Goal: Information Seeking & Learning: Learn about a topic

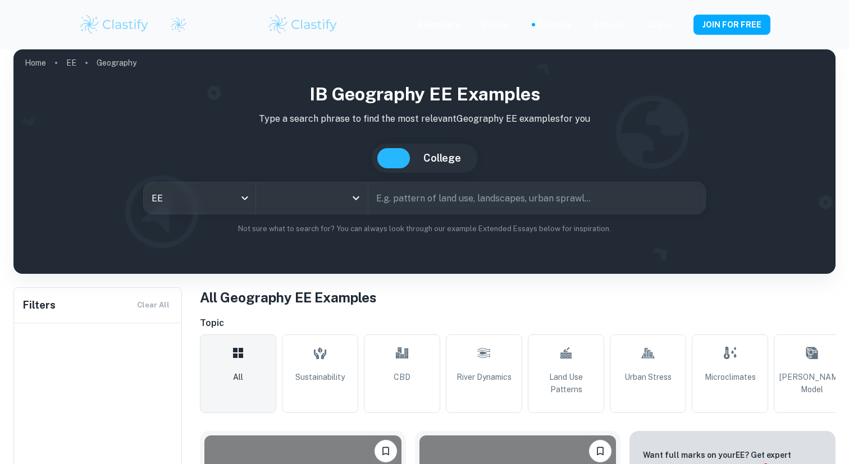
scroll to position [157, 0]
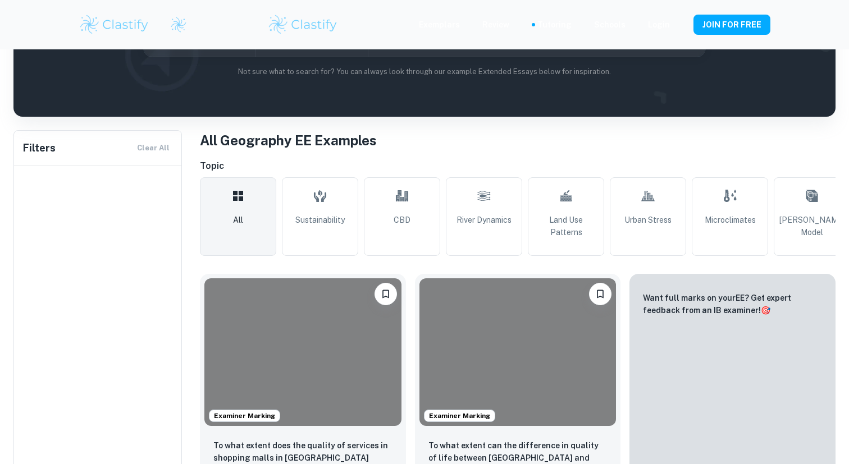
type input "Geography"
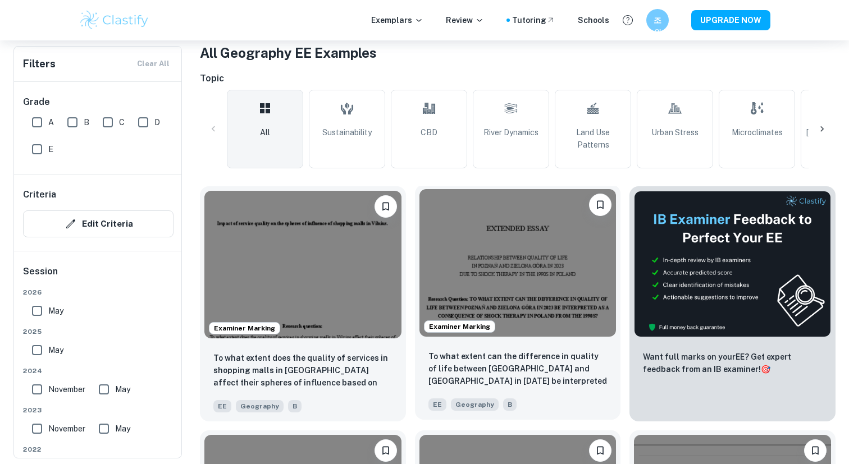
scroll to position [219, 0]
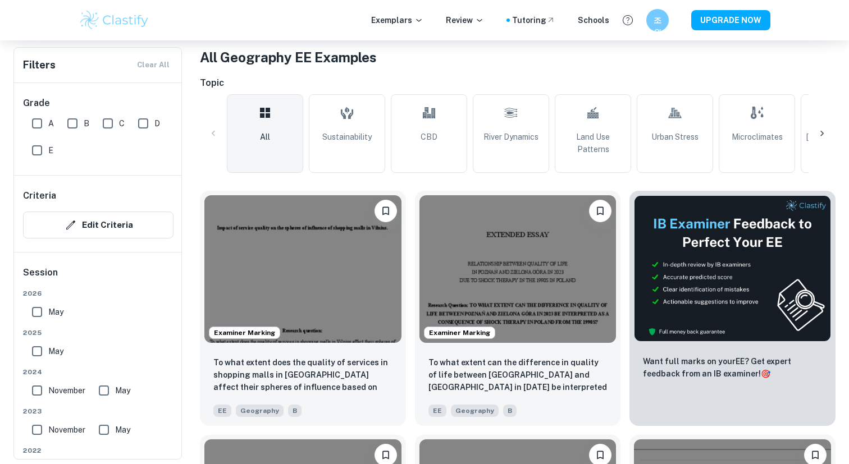
click at [810, 122] on div "All Sustainability CBD River Dynamics Land Use Patterns Urban Stress Microclima…" at bounding box center [517, 133] width 635 height 79
click at [816, 123] on div at bounding box center [821, 133] width 27 height 27
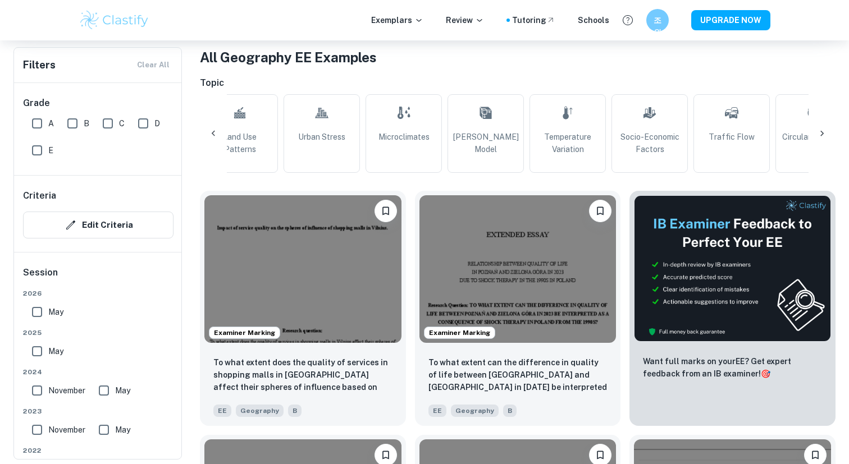
scroll to position [0, 527]
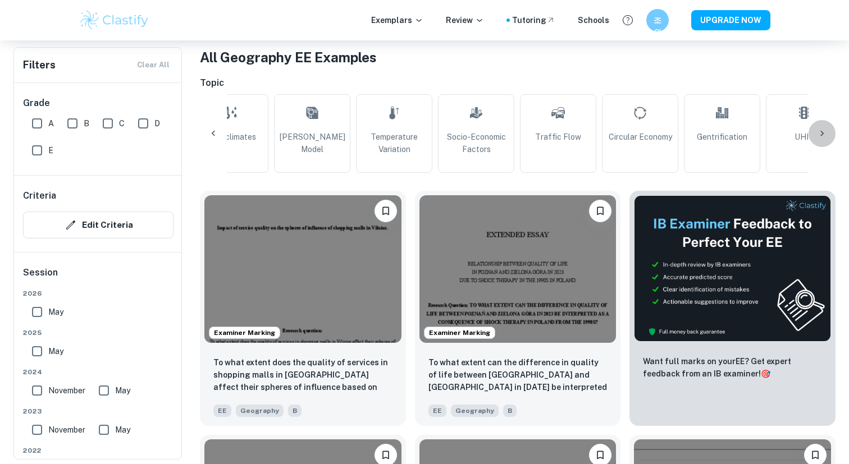
click at [826, 130] on icon at bounding box center [821, 133] width 11 height 11
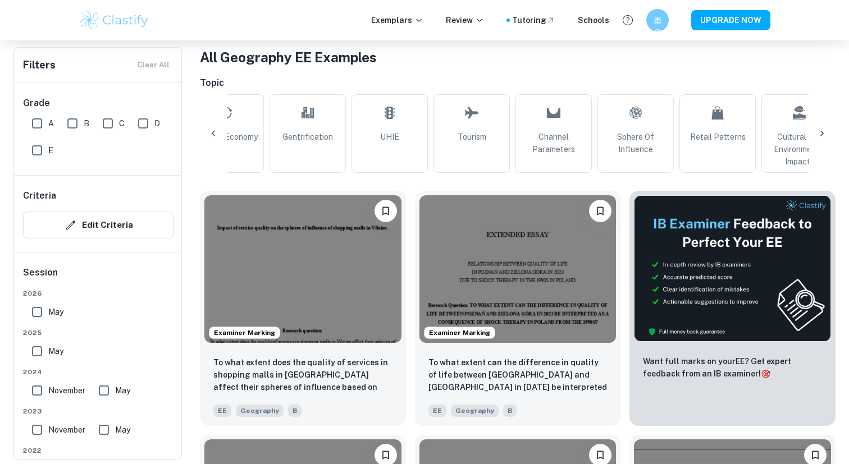
scroll to position [0, 970]
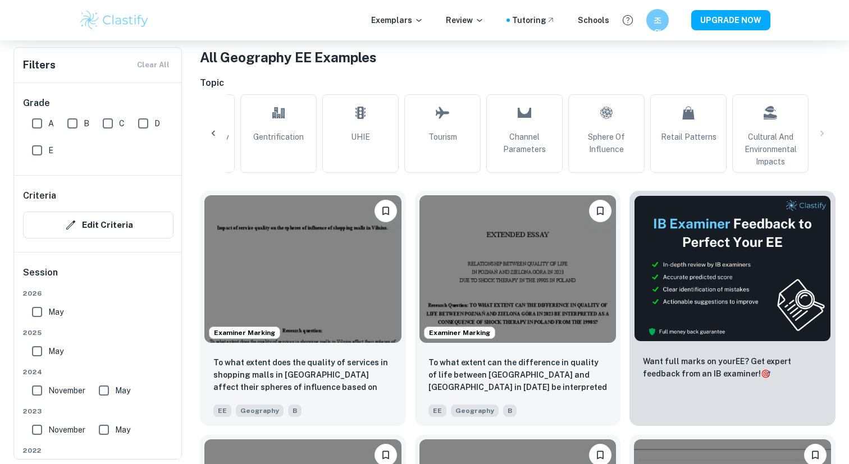
click at [216, 145] on div at bounding box center [213, 133] width 27 height 27
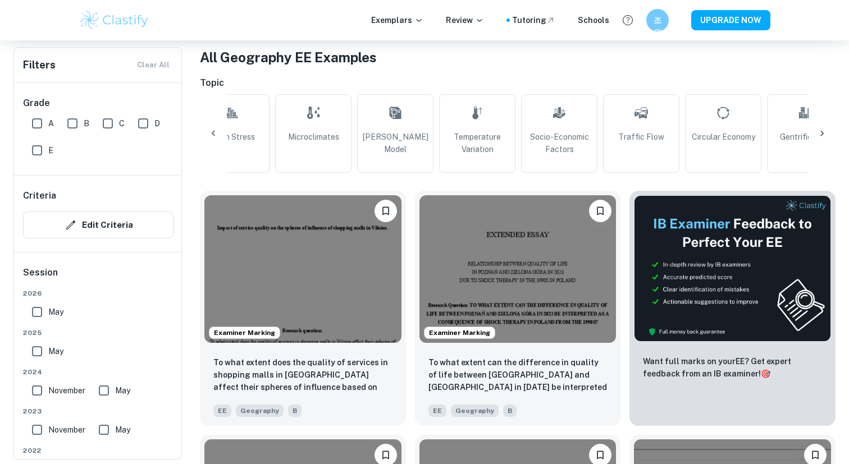
click at [216, 145] on div at bounding box center [213, 133] width 27 height 27
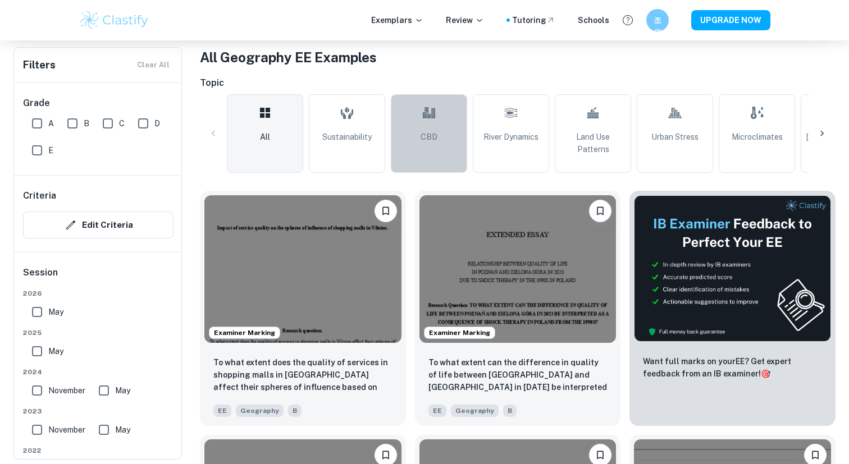
click at [443, 106] on link "CBD" at bounding box center [429, 133] width 76 height 79
type input "CBD"
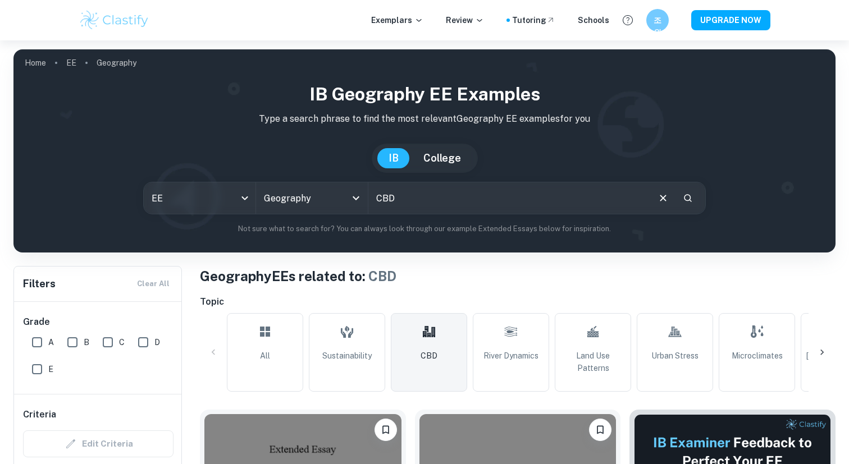
scroll to position [283, 0]
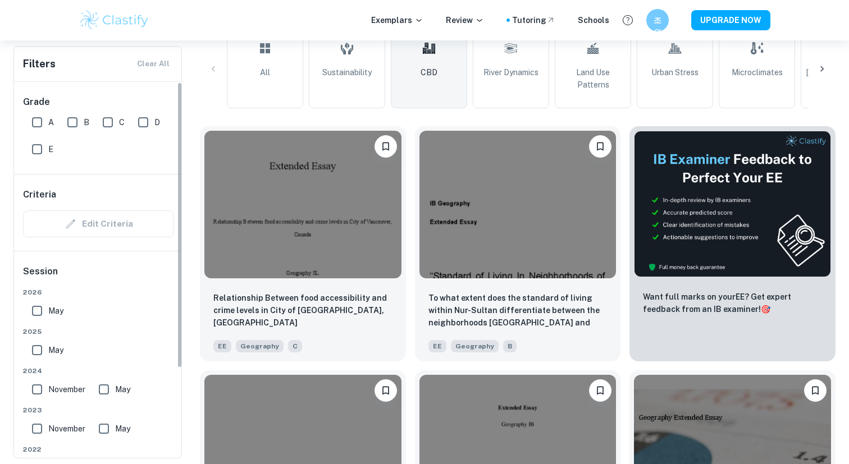
click at [35, 117] on input "A" at bounding box center [37, 122] width 22 height 22
checkbox input "true"
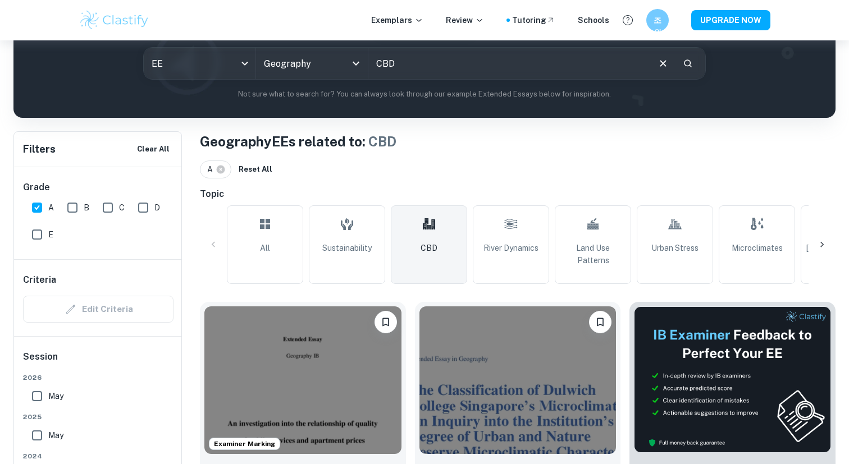
scroll to position [0, 0]
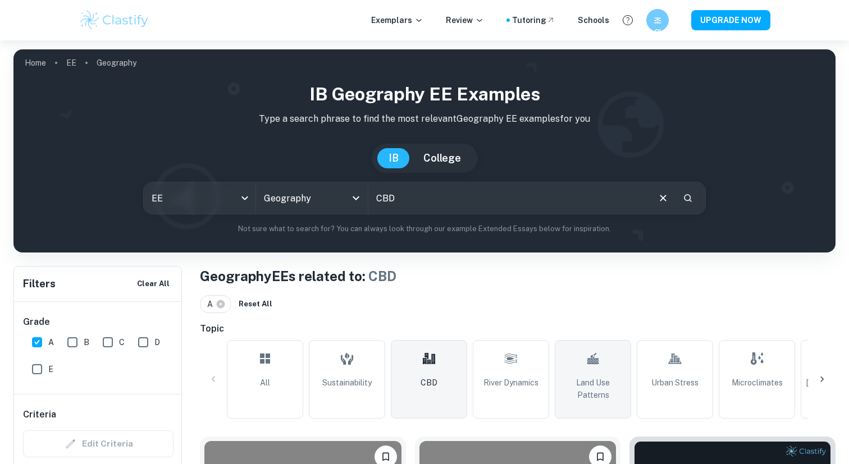
click at [616, 374] on link "Land Use Patterns" at bounding box center [593, 379] width 76 height 79
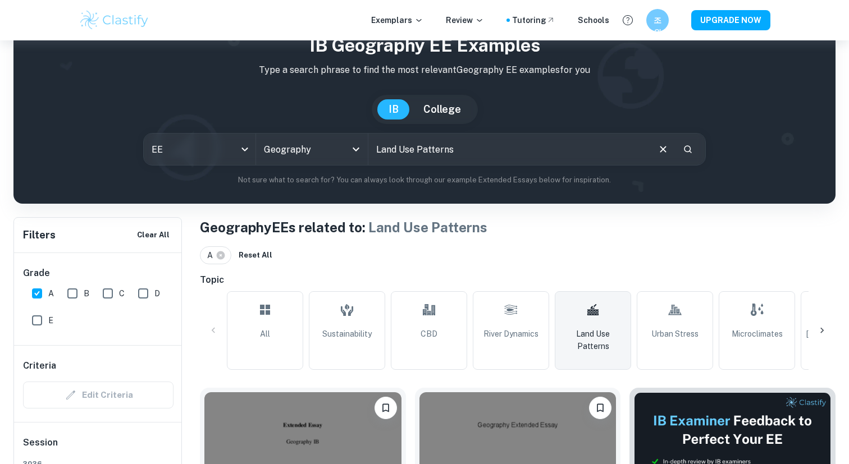
scroll to position [136, 0]
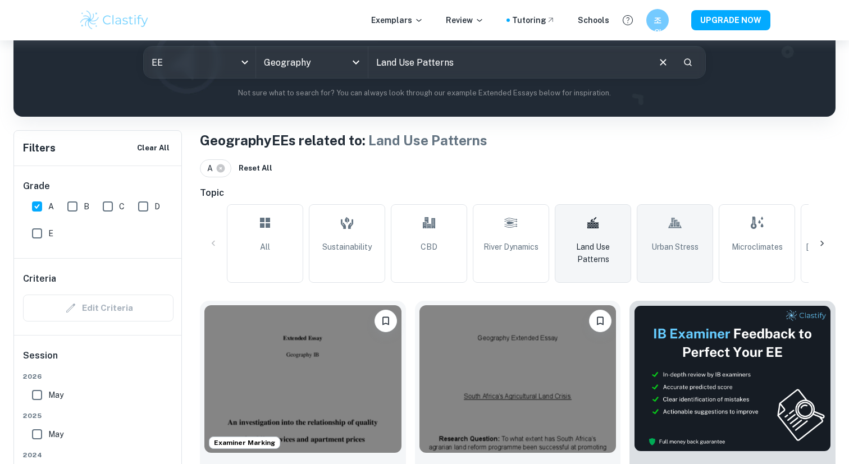
click at [701, 239] on link "Urban Stress" at bounding box center [675, 243] width 76 height 79
type input "Urban Stress"
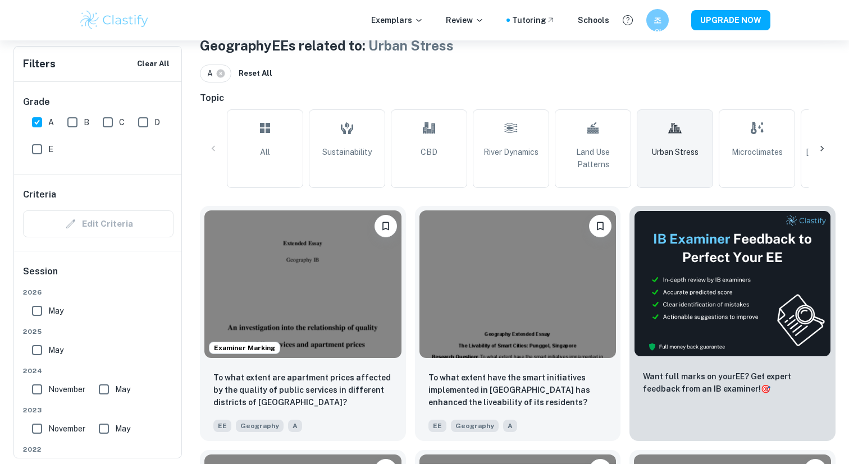
scroll to position [292, 0]
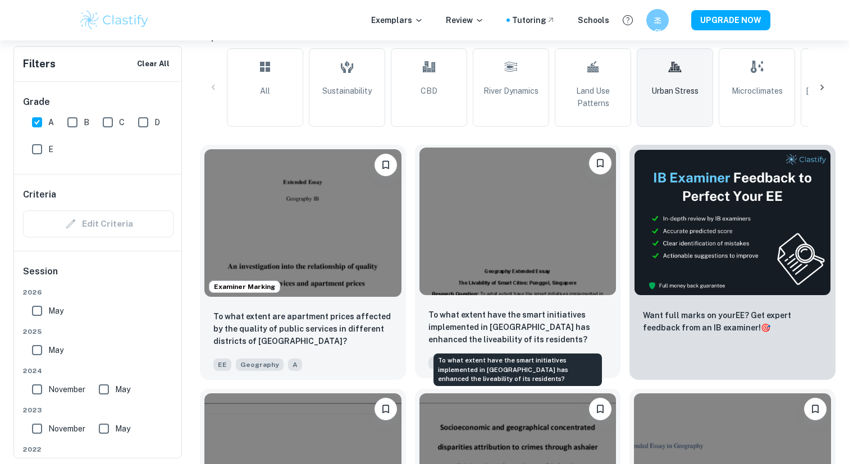
click at [450, 309] on p "To what extent have the smart initiatives implemented in [GEOGRAPHIC_DATA] has …" at bounding box center [517, 327] width 179 height 37
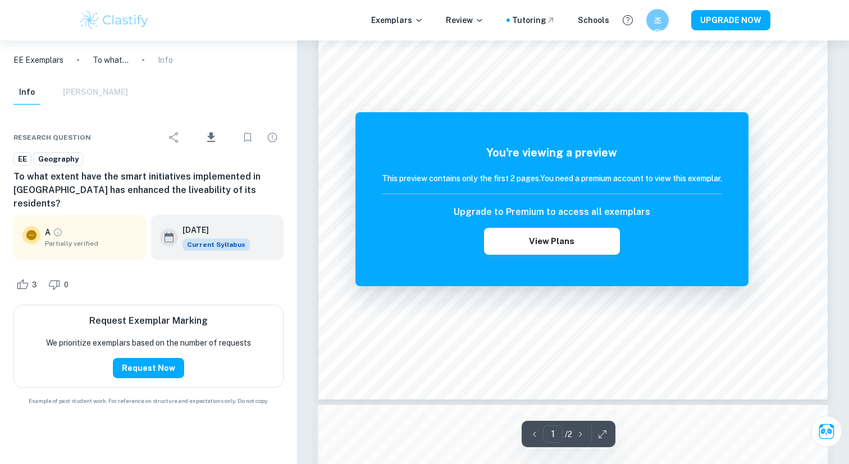
scroll to position [507, 0]
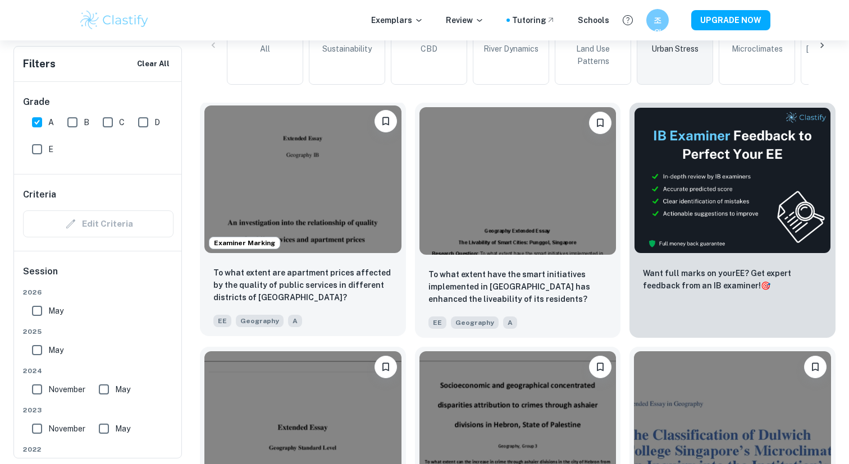
scroll to position [336, 0]
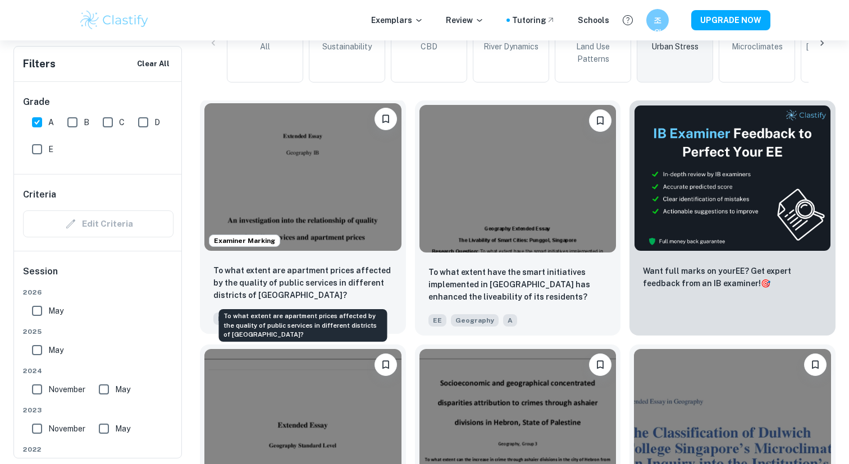
click at [317, 266] on p "To what extent are apartment prices affected by the quality of public services …" at bounding box center [302, 282] width 179 height 37
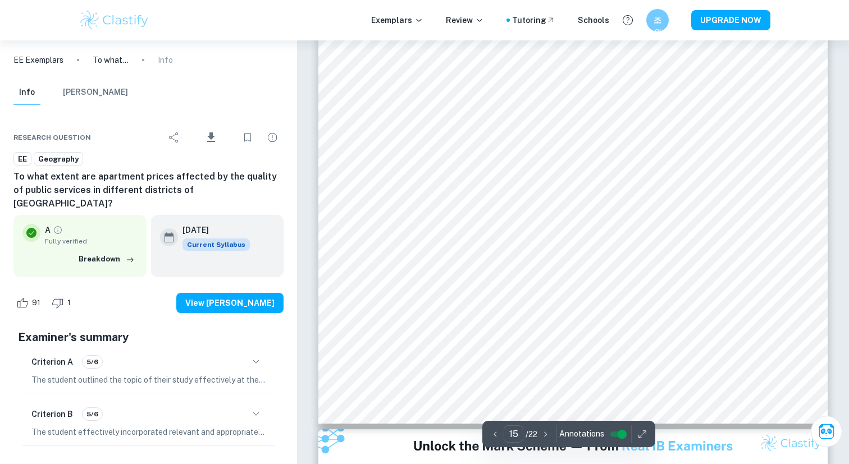
scroll to position [10574, 0]
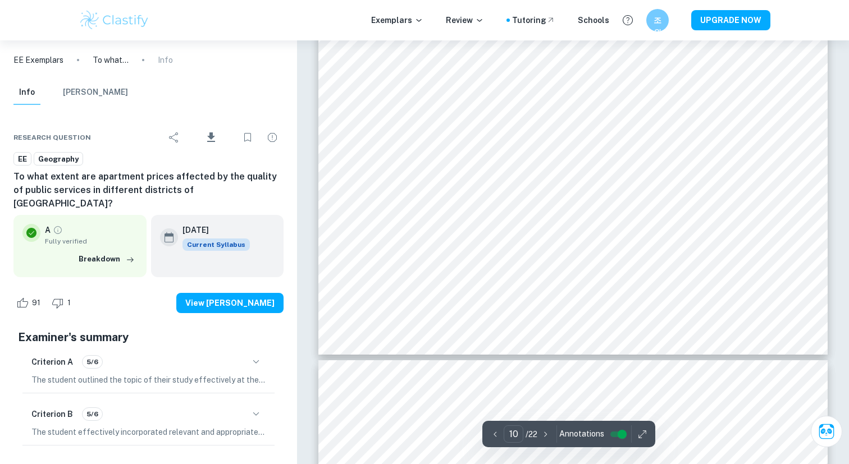
type input "11"
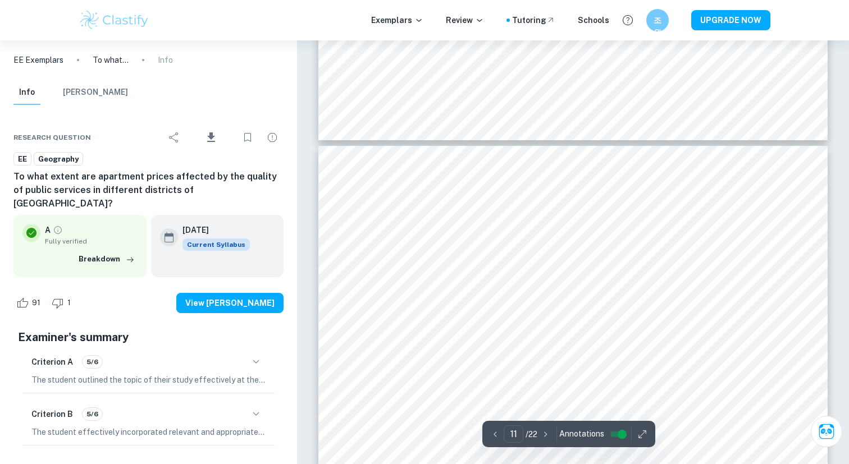
scroll to position [7441, 0]
